Goal: Transaction & Acquisition: Purchase product/service

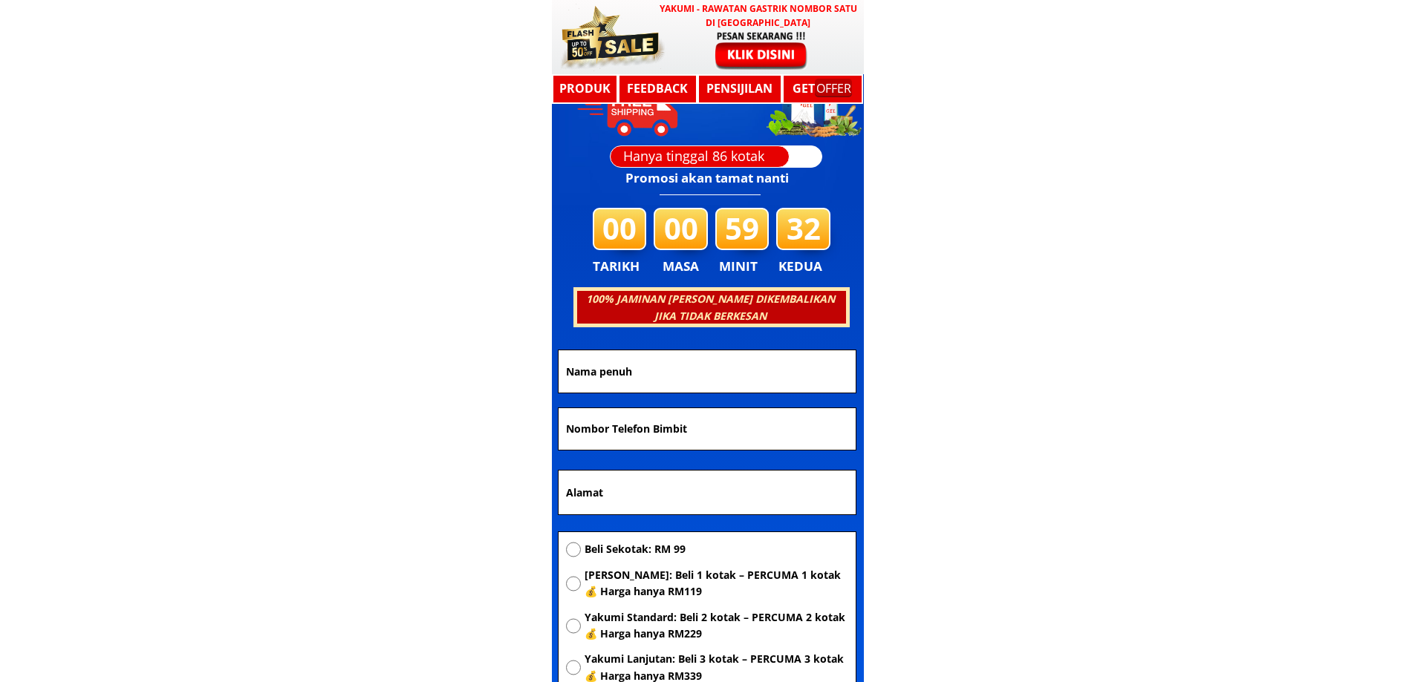
scroll to position [7723, 0]
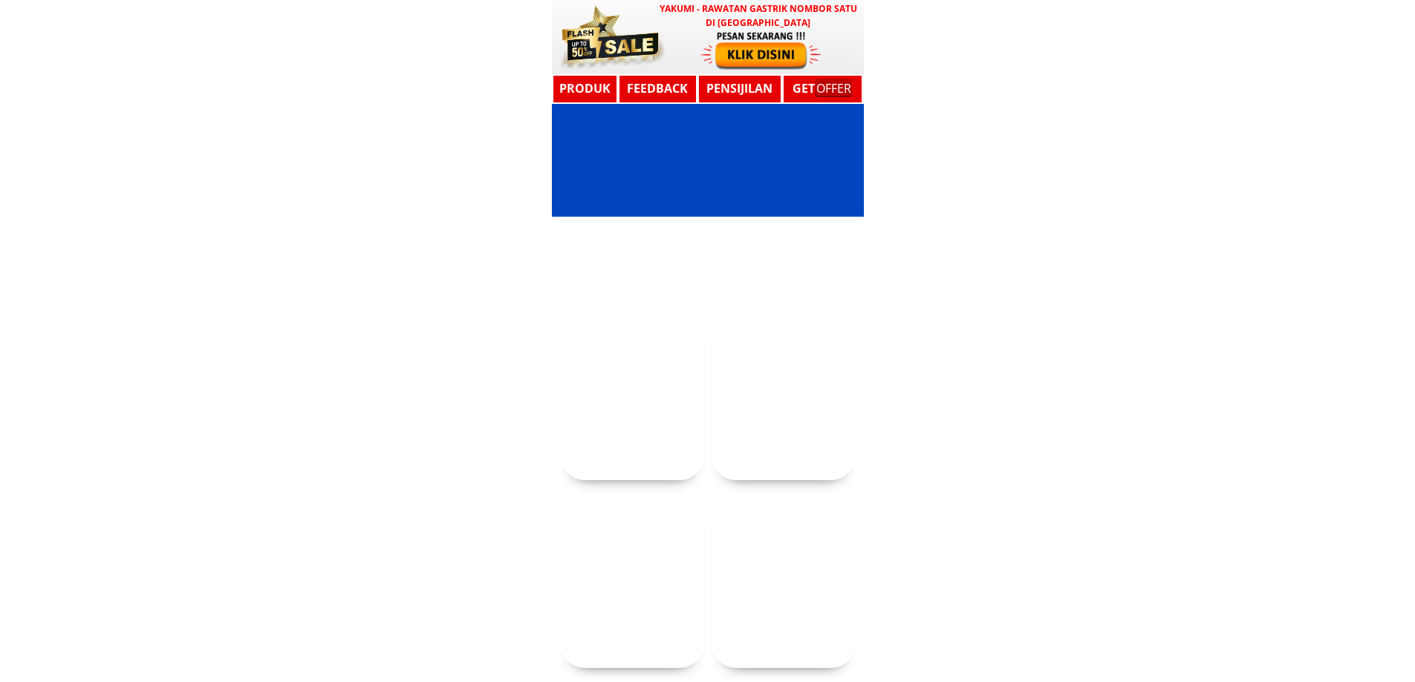
scroll to position [7723, 0]
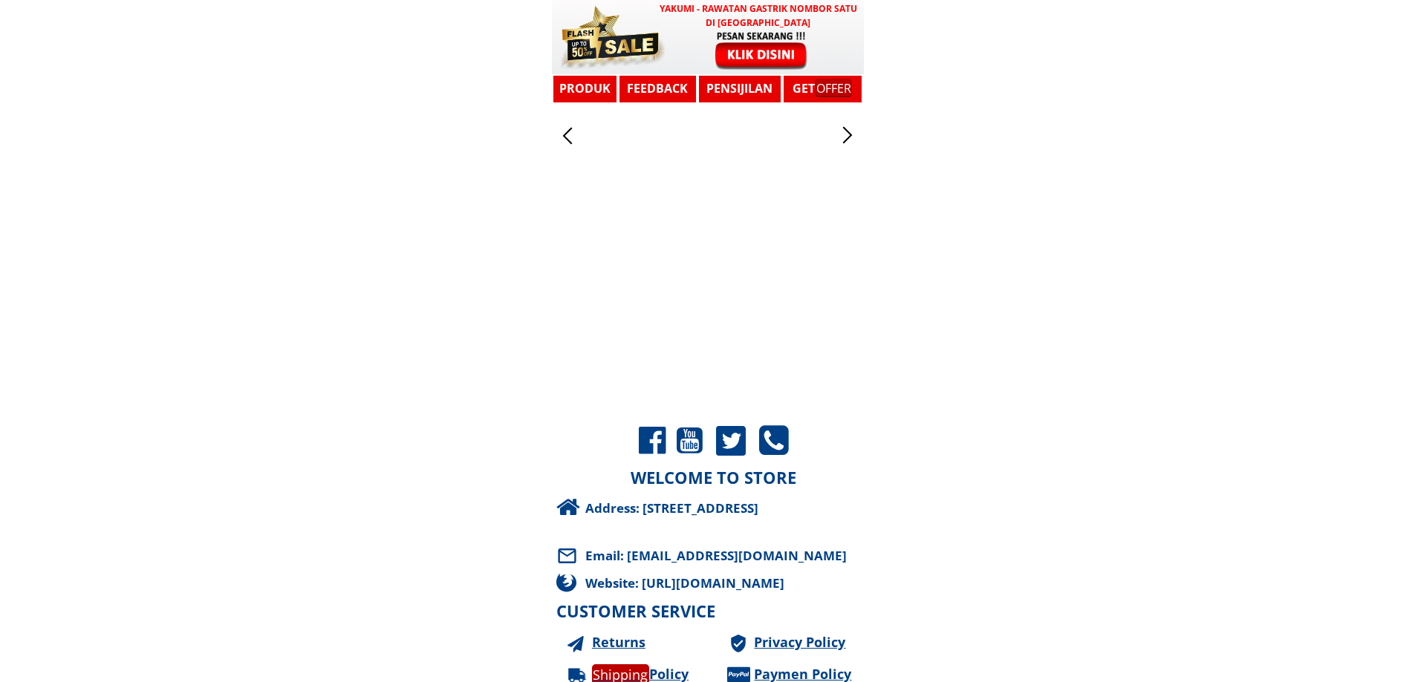
scroll to position [13203, 0]
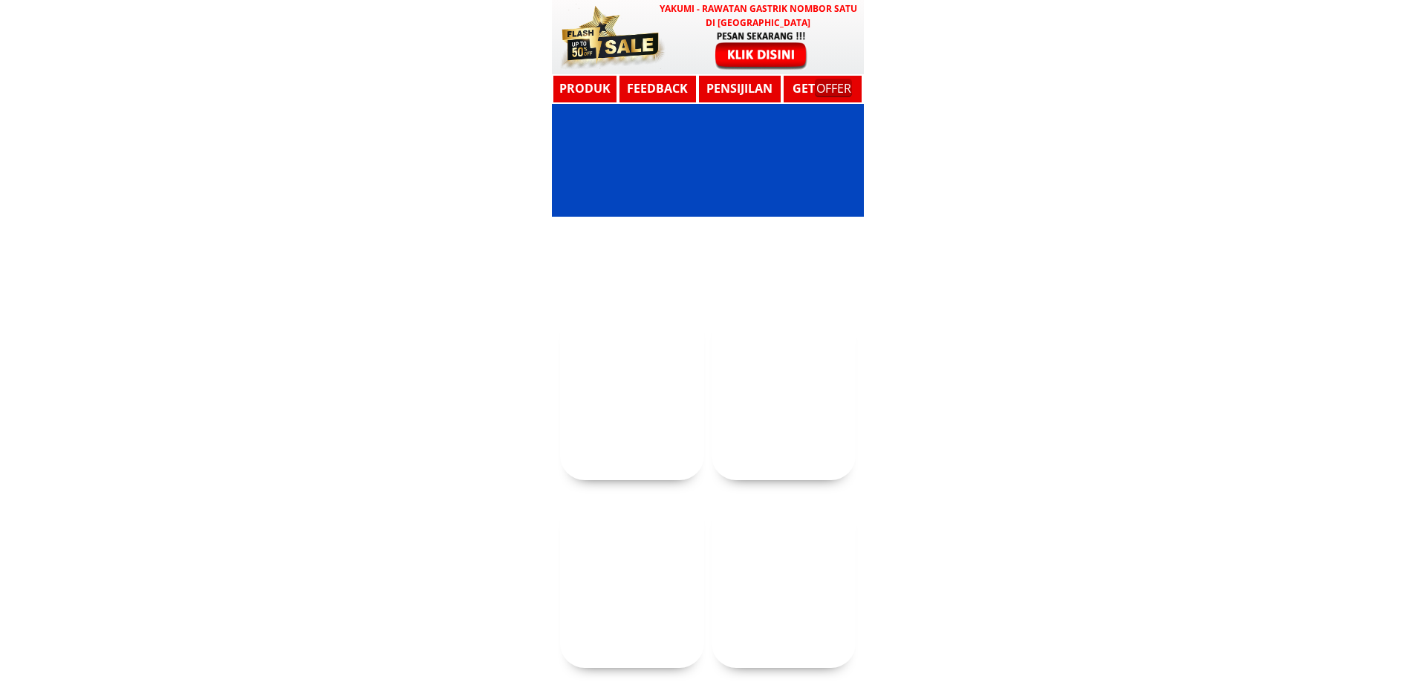
scroll to position [13203, 0]
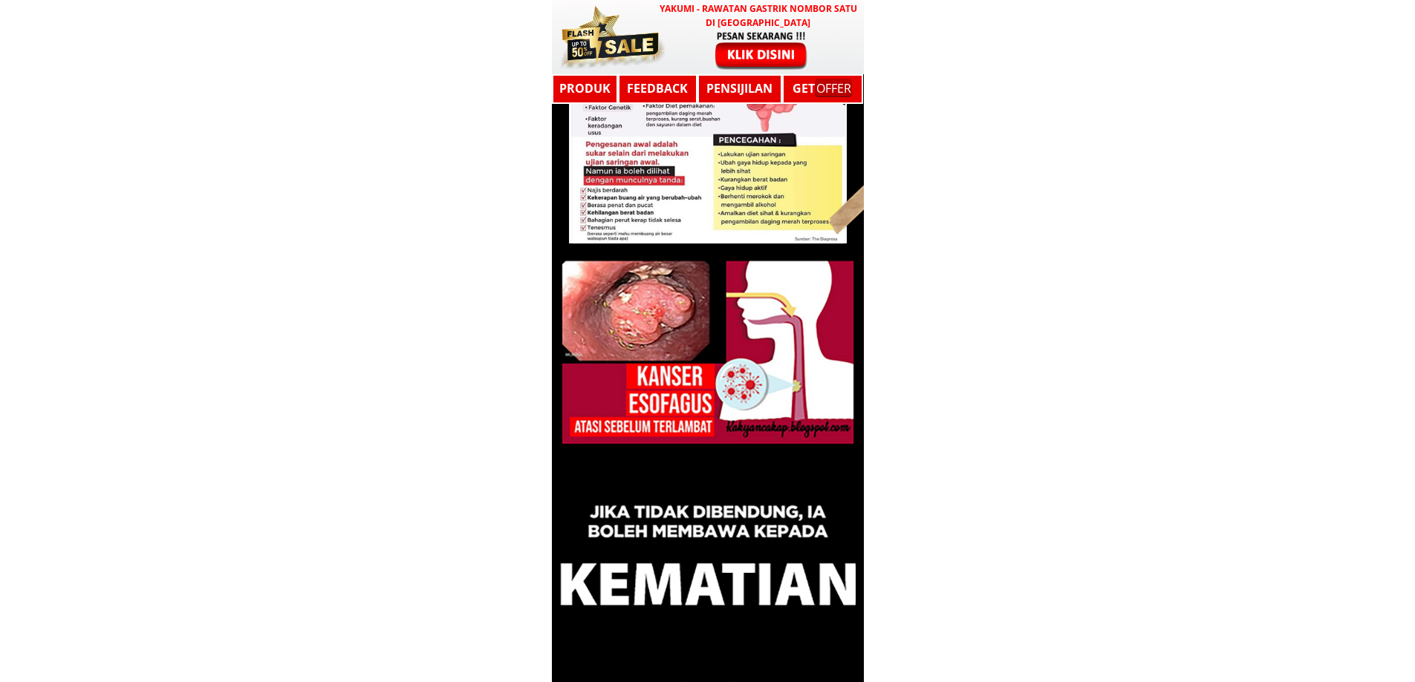
scroll to position [2881, 0]
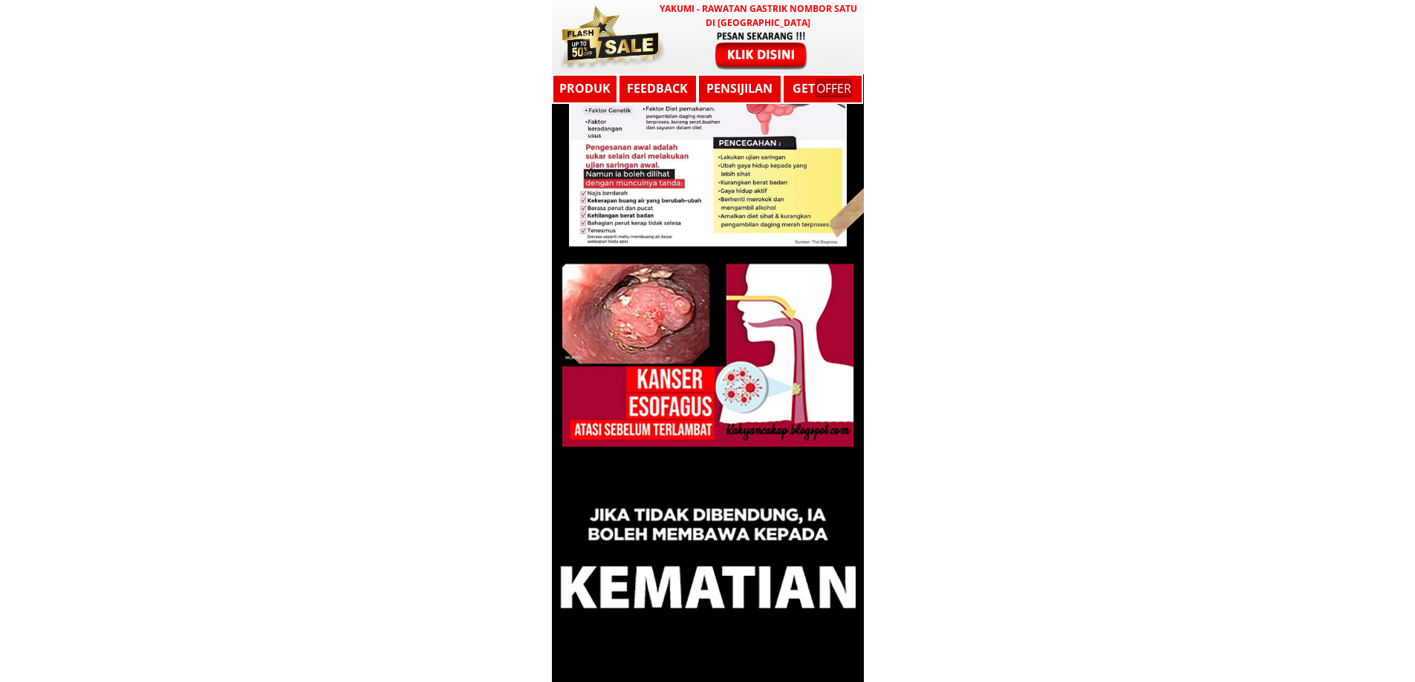
drag, startPoint x: 615, startPoint y: 331, endPoint x: 789, endPoint y: 311, distance: 174.9
click at [789, 311] on div at bounding box center [708, 367] width 312 height 801
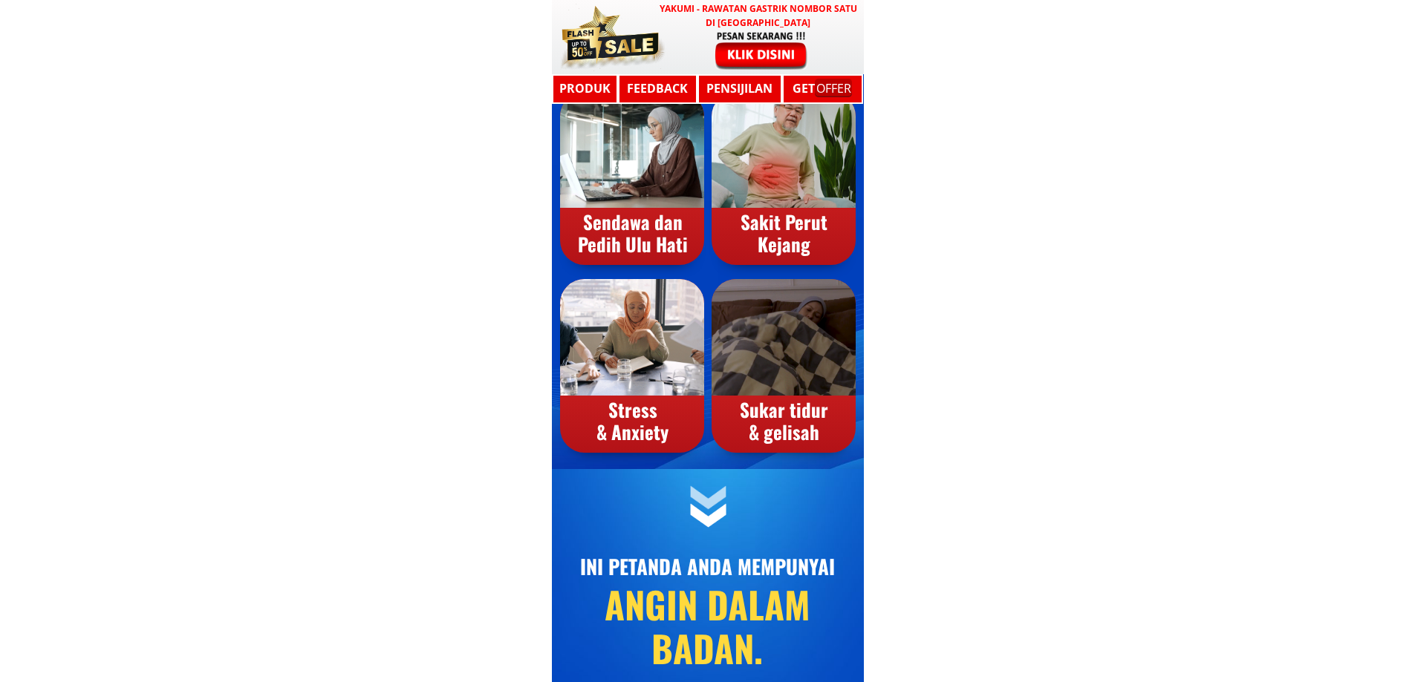
scroll to position [0, 0]
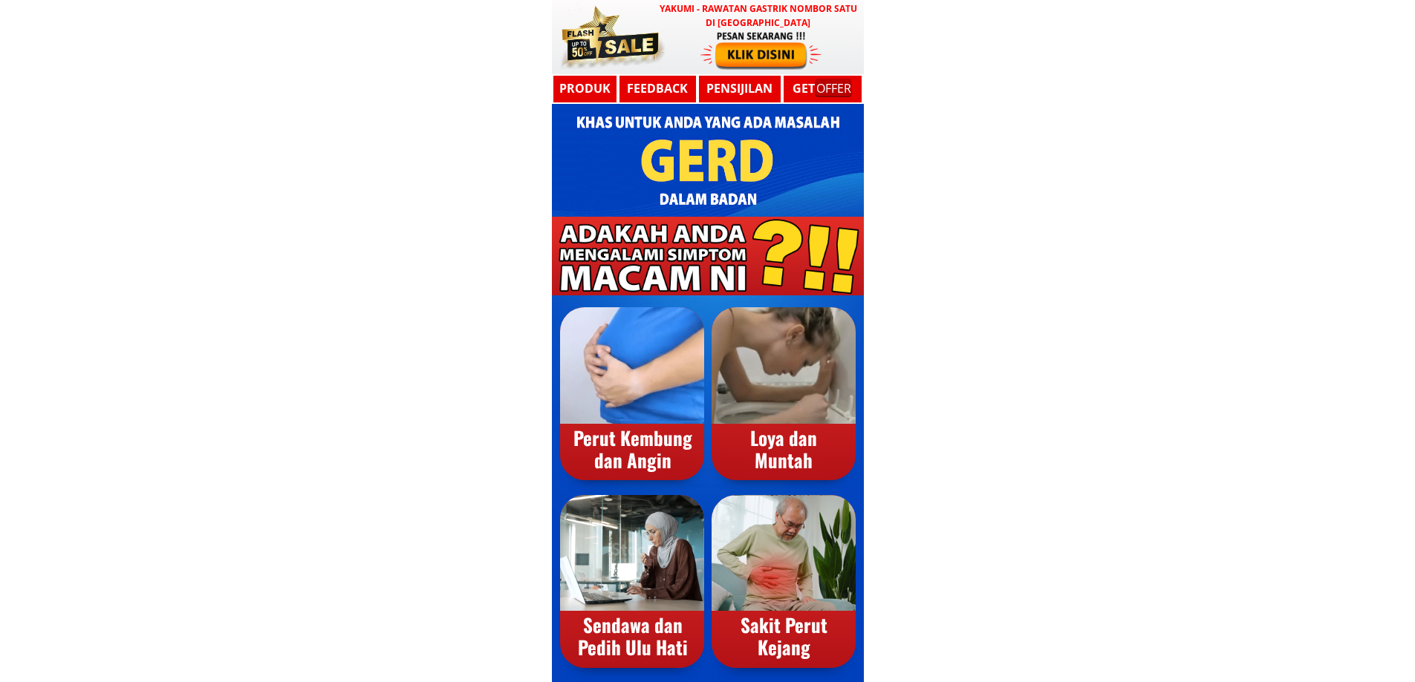
drag, startPoint x: 687, startPoint y: 201, endPoint x: 961, endPoint y: 128, distance: 283.5
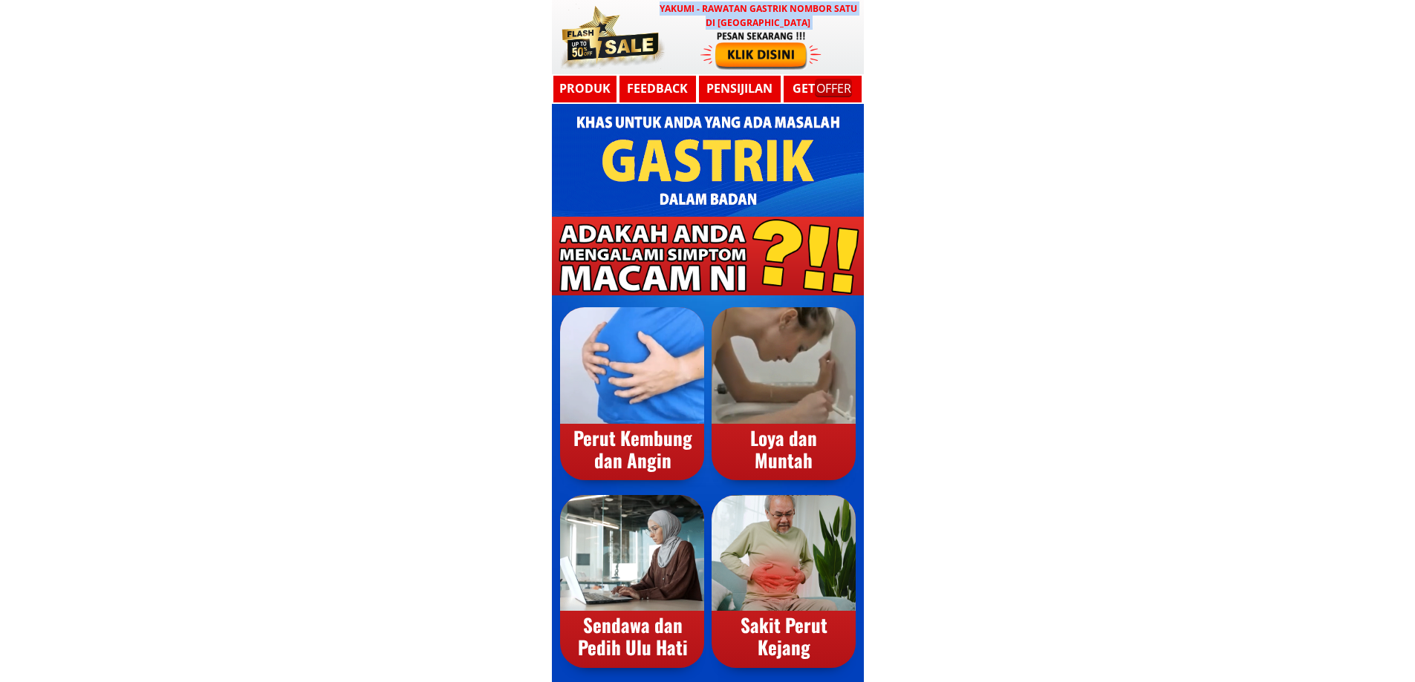
drag, startPoint x: 777, startPoint y: 52, endPoint x: 896, endPoint y: 91, distance: 125.2
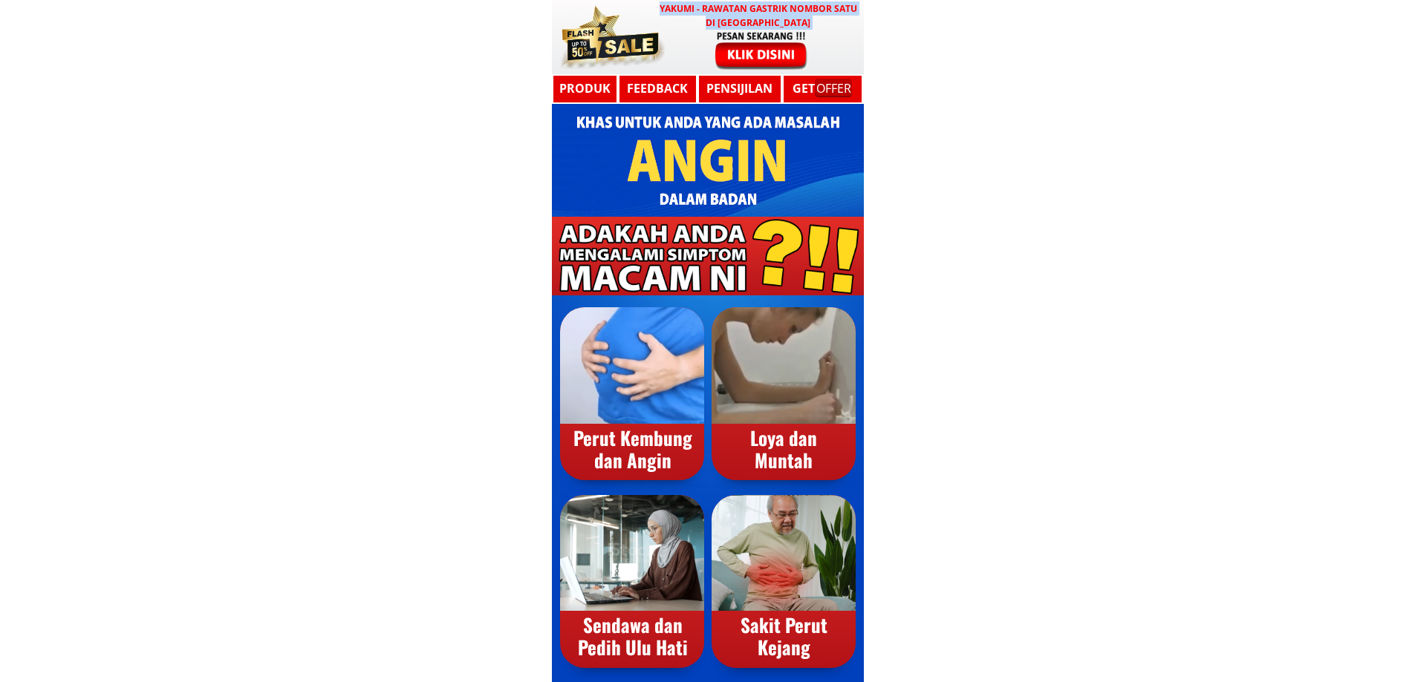
click at [784, 56] on div at bounding box center [761, 50] width 122 height 40
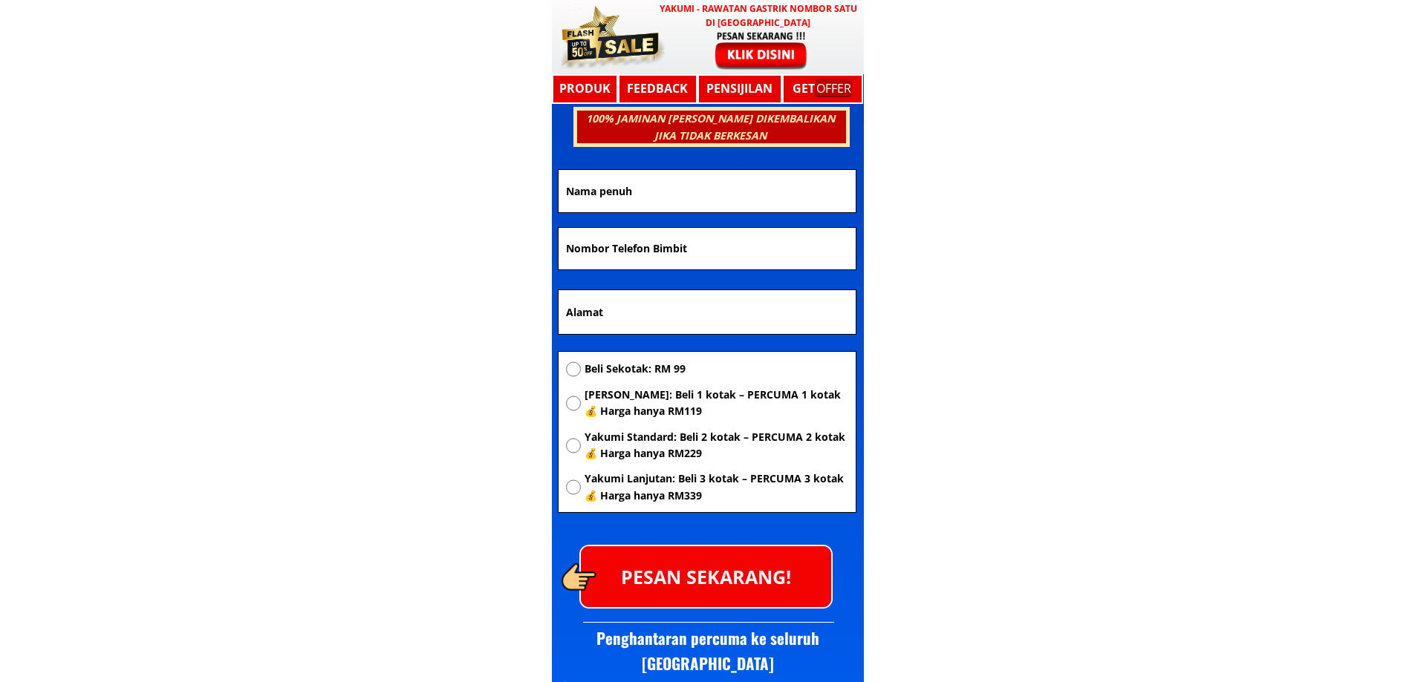
scroll to position [7951, 0]
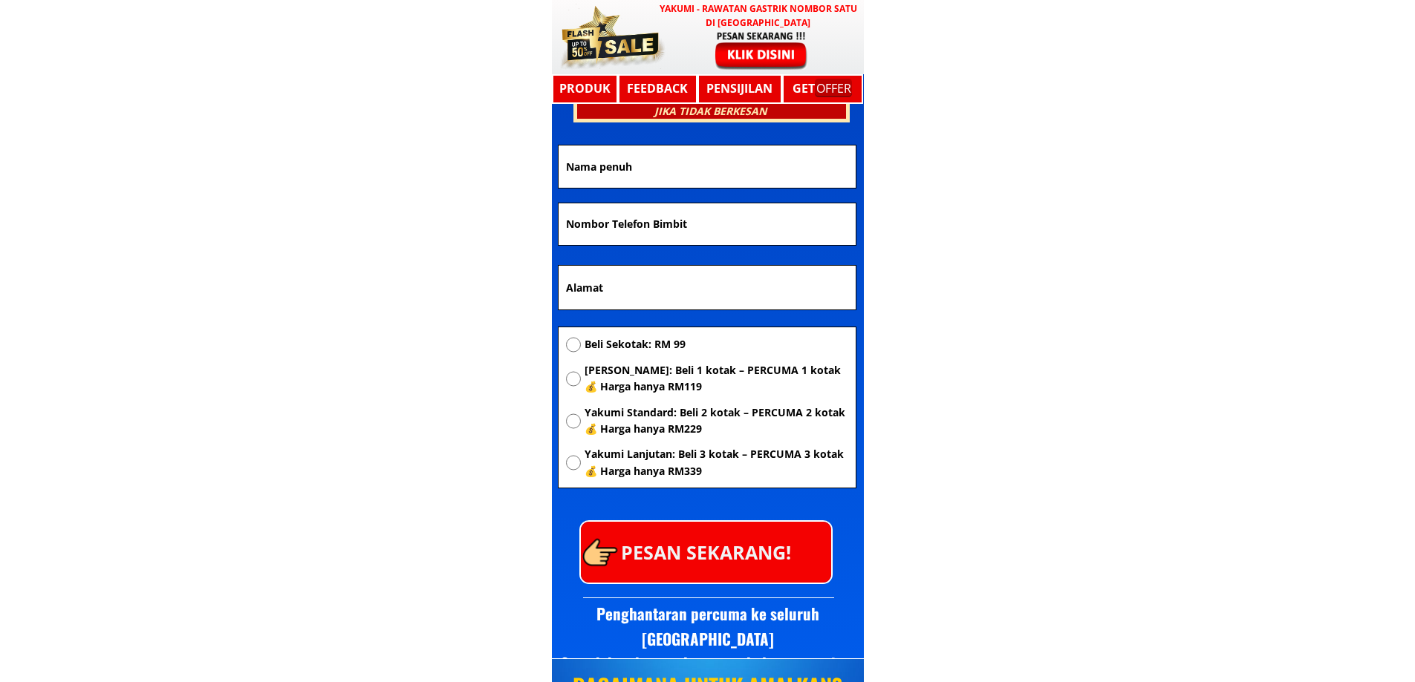
click at [664, 414] on span "Yakumi Standard: Beli 2 kotak – PERCUMA 2 kotak 💰 Harga hanya RM229" at bounding box center [715, 421] width 263 height 33
radio input "true"
click at [636, 385] on span "[PERSON_NAME]: Beli 1 kotak – PERCUMA 1 kotak 💰 Harga hanya RM119" at bounding box center [715, 378] width 263 height 33
radio input "true"
click at [637, 299] on input "text" at bounding box center [707, 288] width 290 height 45
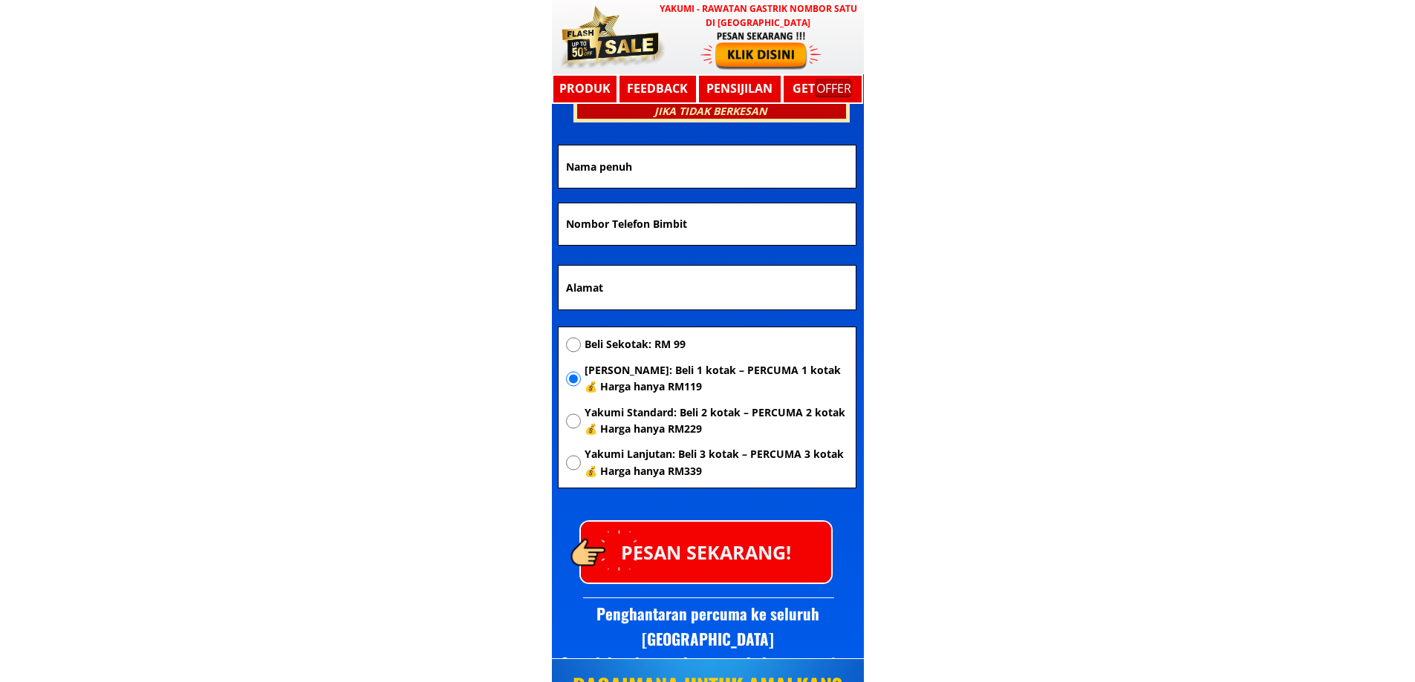
click at [667, 229] on input "tel" at bounding box center [707, 224] width 290 height 42
click at [682, 166] on input "text" at bounding box center [707, 167] width 290 height 42
click at [739, 555] on p "PESAN SEKARANG!" at bounding box center [706, 552] width 250 height 60
click at [739, 549] on p "PESAN SEKARANG!" at bounding box center [706, 552] width 250 height 60
click at [709, 527] on p "PESAN SEKARANG!" at bounding box center [706, 552] width 250 height 60
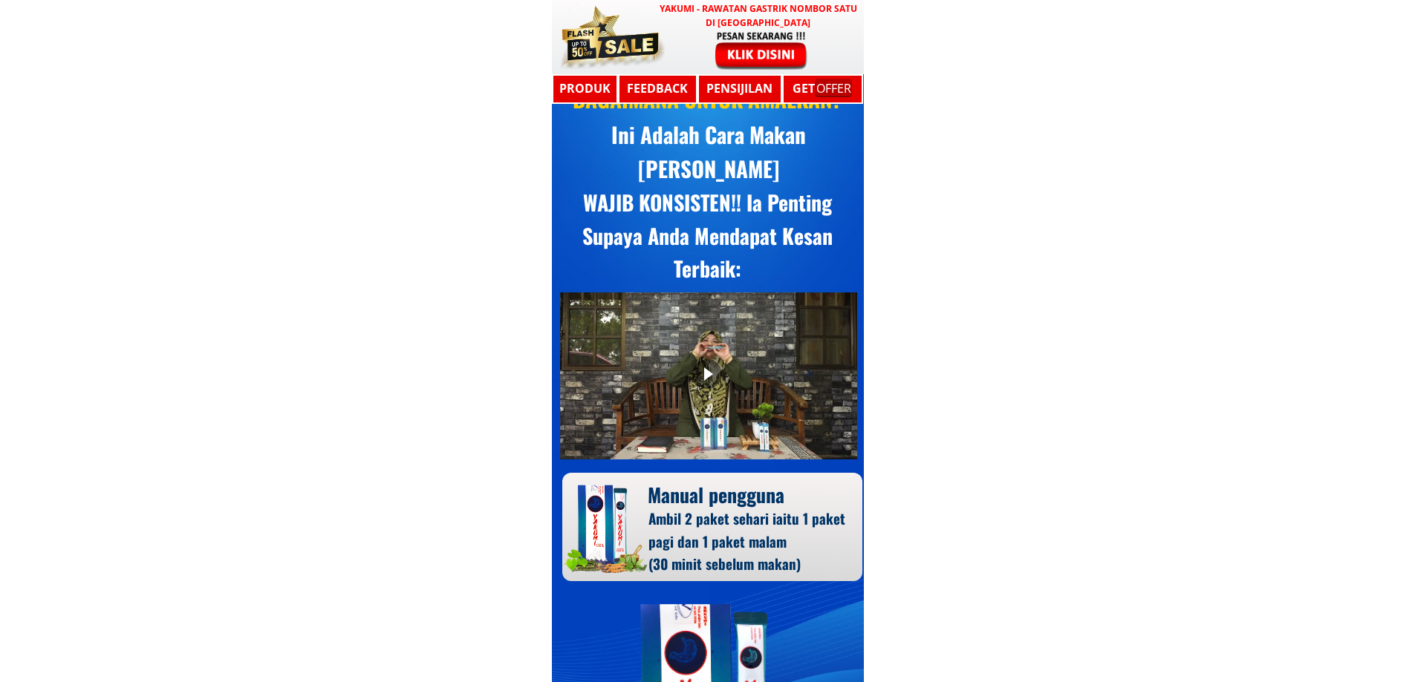
scroll to position [8620, 0]
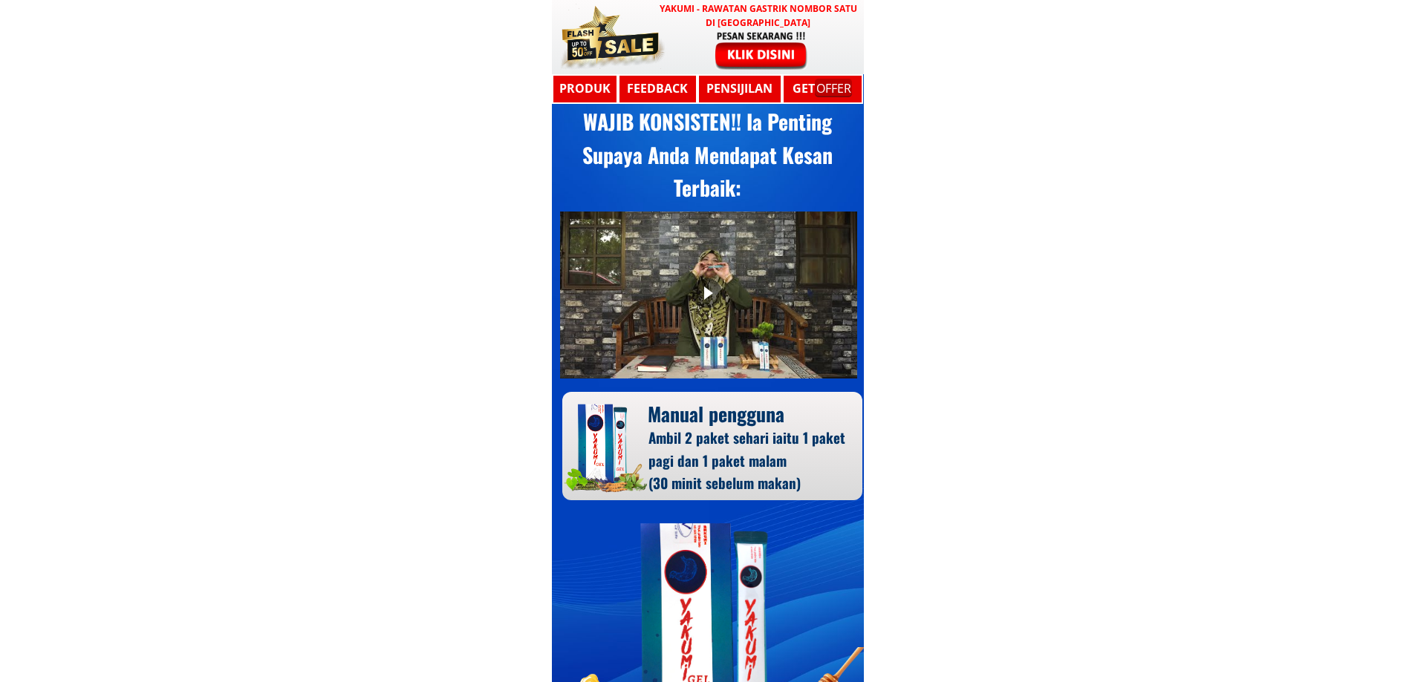
click at [666, 493] on div "Ambil 2 paket sehari iaitu 1 paket pagi dan 1 paket malam (30 minit sebelum mak…" at bounding box center [751, 460] width 206 height 68
click at [803, 458] on div "Ambil 2 paket sehari iaitu 1 paket pagi dan 1 paket malam (30 minit sebelum mak…" at bounding box center [751, 460] width 206 height 68
drag, startPoint x: 735, startPoint y: 564, endPoint x: 708, endPoint y: 595, distance: 40.5
click at [708, 595] on div at bounding box center [704, 633] width 129 height 221
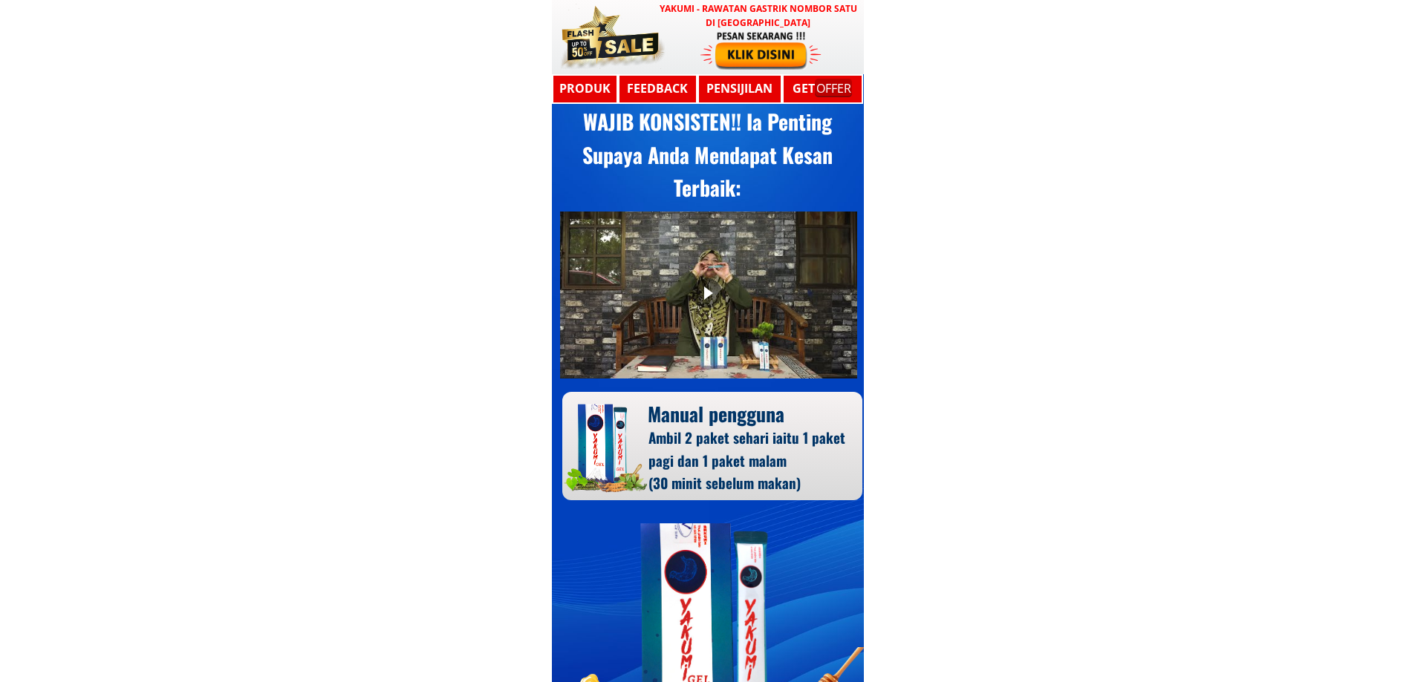
click at [708, 595] on div at bounding box center [704, 633] width 129 height 221
